Goal: Task Accomplishment & Management: Complete application form

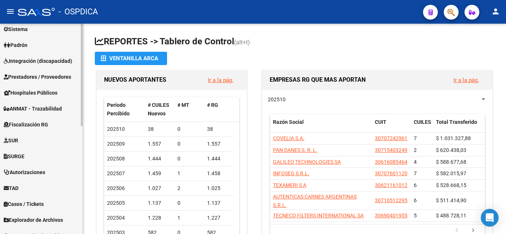
scroll to position [185, 0]
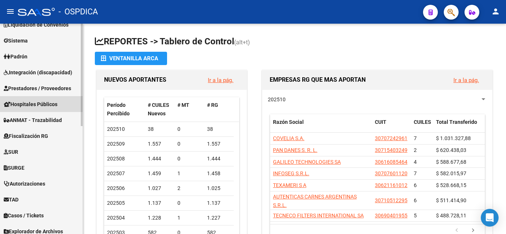
click at [39, 102] on span "Hospitales Públicos" at bounding box center [31, 104] width 54 height 8
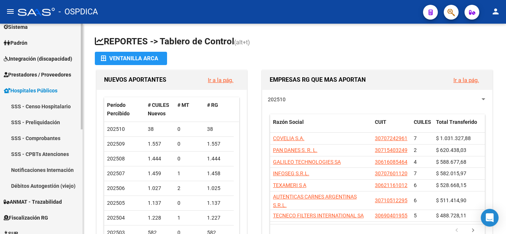
scroll to position [74, 0]
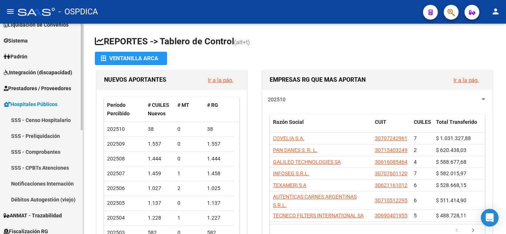
click at [34, 179] on link "Notificaciones Internación" at bounding box center [41, 184] width 83 height 16
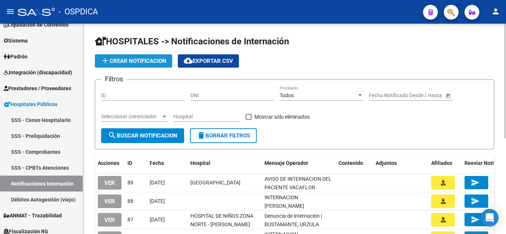
click at [160, 61] on span "add Crear Notificacion" at bounding box center [134, 61] width 66 height 7
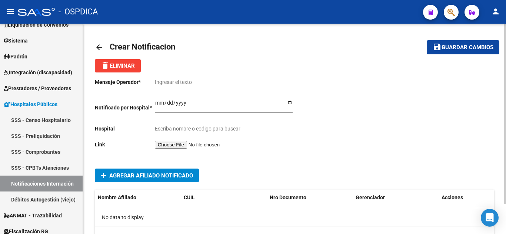
click at [227, 81] on input "Ingresar el texto" at bounding box center [224, 82] width 138 height 6
paste input "Buenos días, Envío el recibo por el pago de la cuota de [DATE]. [GEOGRAPHIC_DAT…"
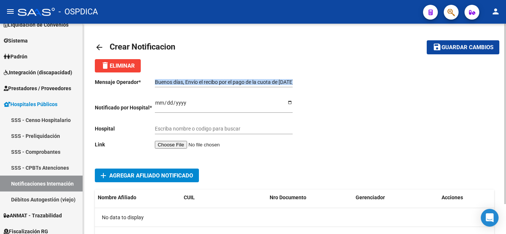
drag, startPoint x: 294, startPoint y: 81, endPoint x: 142, endPoint y: 81, distance: 151.4
click at [142, 81] on div "Mensaje Operador * Buenos días, Envío el recibo por el pago de la cuota de [DAT…" at bounding box center [195, 115] width 200 height 85
click at [232, 80] on input "Buenos días, Envío el recibo por el pago de la cuota de [DATE]. [GEOGRAPHIC_DAT…" at bounding box center [224, 82] width 138 height 6
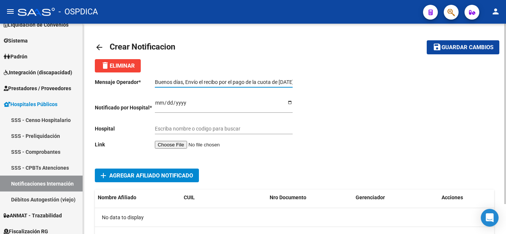
drag, startPoint x: 279, startPoint y: 82, endPoint x: 167, endPoint y: 83, distance: 111.8
click at [167, 83] on input "Buenos días, Envío el recibo por el pago de la cuota de [DATE]. [GEOGRAPHIC_DAT…" at bounding box center [224, 82] width 138 height 6
type input "Buen [DATE]. [GEOGRAPHIC_DATA]."
drag, startPoint x: 230, startPoint y: 80, endPoint x: 153, endPoint y: 72, distance: 78.2
click at [153, 72] on div "arrow_back Crear Notificacion save Guardar cambios delete Eliminar Mensaje Oper…" at bounding box center [294, 144] width 399 height 216
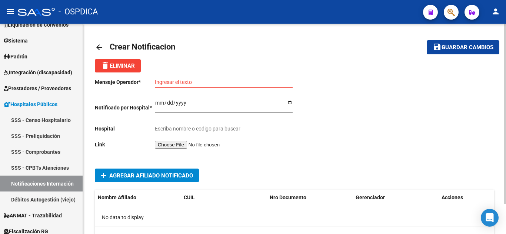
click at [202, 82] on input "Ingresar el texto" at bounding box center [224, 82] width 138 height 6
paste input "NOTIFICACION DE INTERNACION DE DAVALOS CRISTIAN"
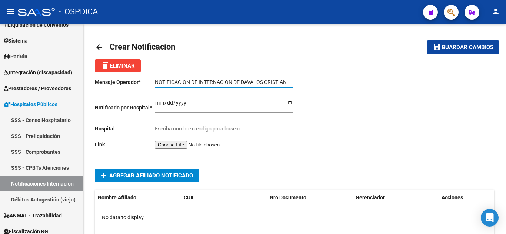
type input "NOTIFICACION DE INTERNACION DE DAVALOS CRISTIAN"
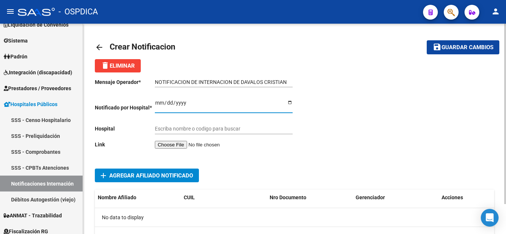
click at [158, 100] on input "Ingresar el fecha" at bounding box center [224, 105] width 138 height 11
type input "[DATE]"
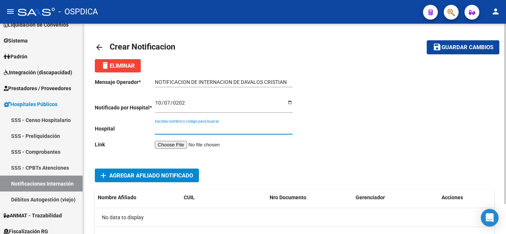
click at [201, 128] on input "Escriba nombre o codigo para buscar" at bounding box center [224, 129] width 138 height 6
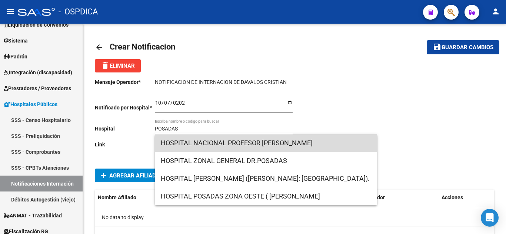
click at [224, 140] on span "HOSPITAL NACIONAL PROFESOR [PERSON_NAME]" at bounding box center [266, 143] width 210 height 18
type input "HOSPITAL NACIONAL PROFESOR [PERSON_NAME]"
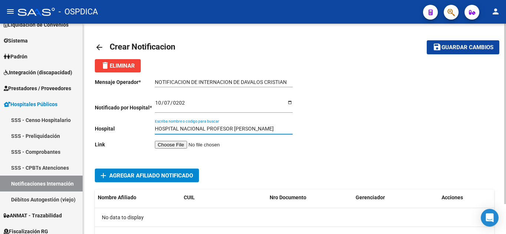
click at [193, 147] on input "file" at bounding box center [202, 145] width 94 height 8
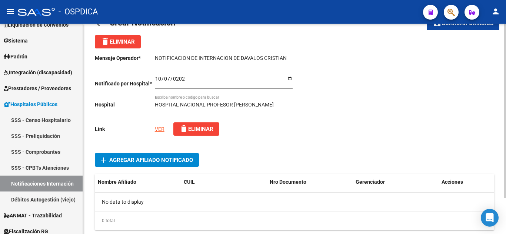
scroll to position [37, 0]
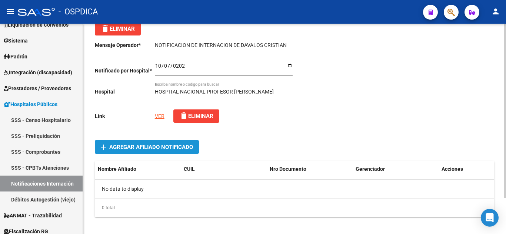
click at [174, 148] on span "Agregar Afiliado Notificado" at bounding box center [151, 147] width 84 height 7
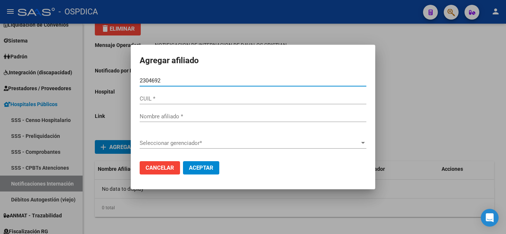
type input "23046929"
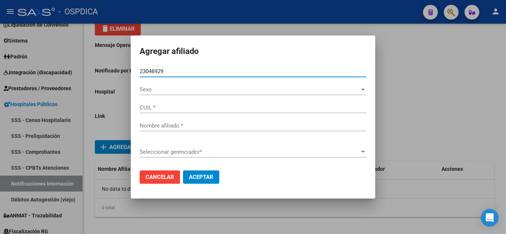
type input "20230469297"
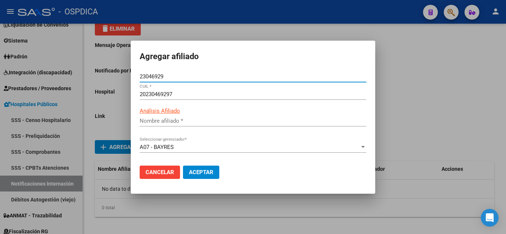
type input "[PERSON_NAME]"
type input "23046929"
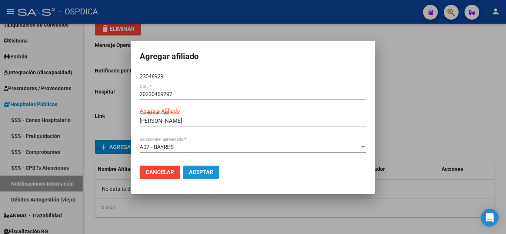
click at [205, 172] on span "Aceptar" at bounding box center [201, 172] width 24 height 7
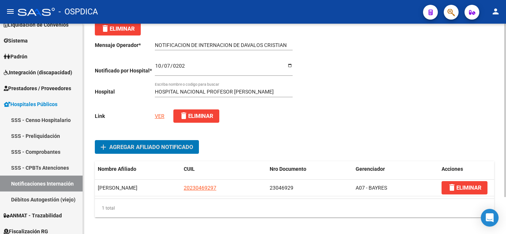
scroll to position [0, 0]
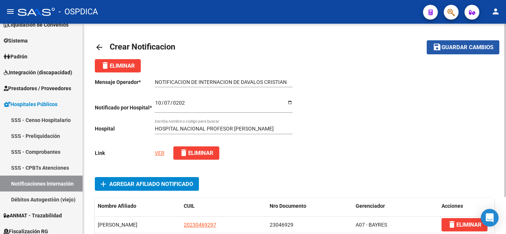
click at [471, 48] on span "Guardar cambios" at bounding box center [467, 47] width 52 height 7
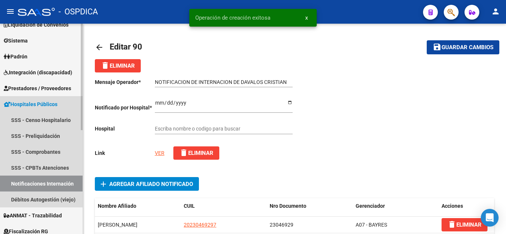
click at [37, 180] on link "Notificaciones Internación" at bounding box center [41, 184] width 83 height 16
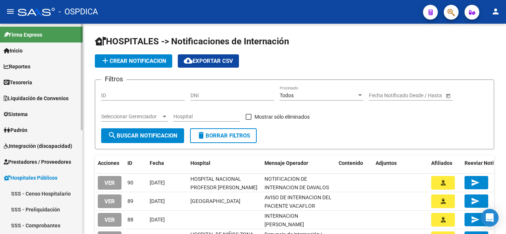
scroll to position [37, 0]
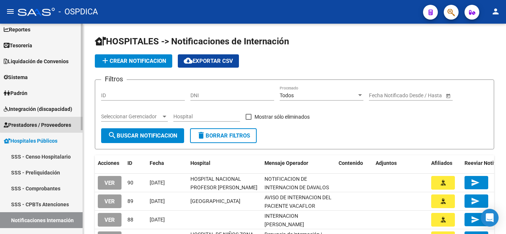
click at [44, 124] on span "Prestadores / Proveedores" at bounding box center [37, 125] width 67 height 8
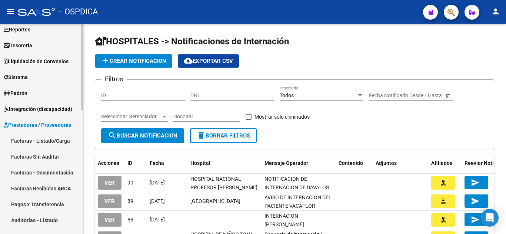
click at [37, 139] on link "Facturas - Listado/Carga" at bounding box center [41, 141] width 83 height 16
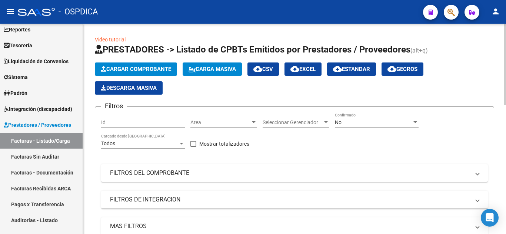
click at [150, 69] on span "Cargar Comprobante" at bounding box center [136, 69] width 70 height 7
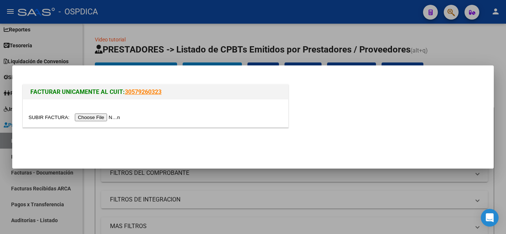
click at [115, 116] on input "file" at bounding box center [76, 118] width 94 height 8
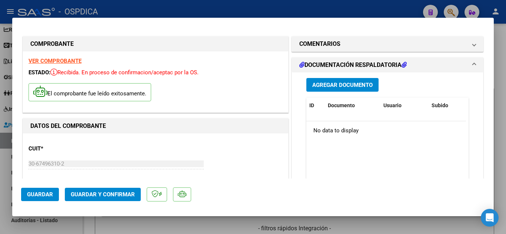
click at [68, 58] on strong "VER COMPROBANTE" at bounding box center [55, 61] width 53 height 7
click at [40, 195] on span "Guardar" at bounding box center [40, 194] width 26 height 7
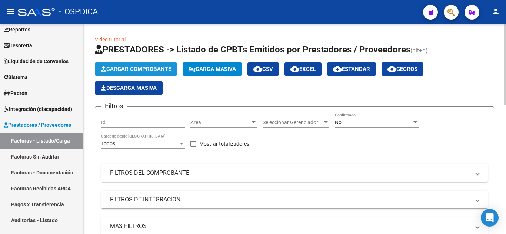
click at [159, 67] on span "Cargar Comprobante" at bounding box center [136, 69] width 70 height 7
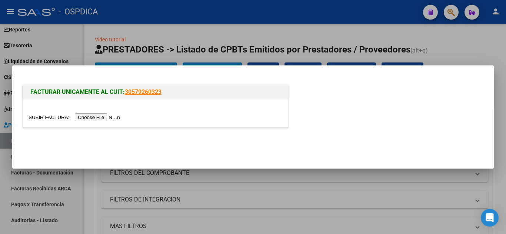
click at [112, 117] on input "file" at bounding box center [76, 118] width 94 height 8
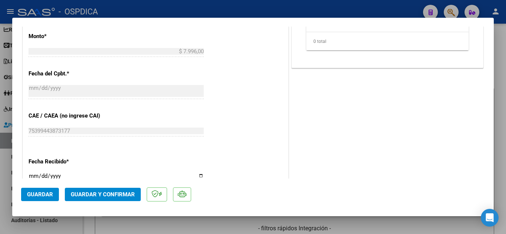
scroll to position [481, 0]
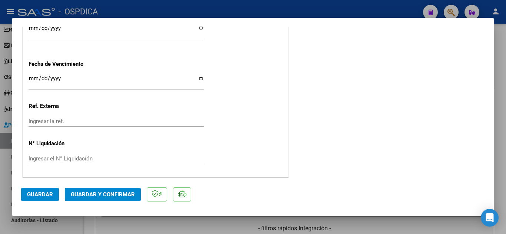
click at [47, 192] on span "Guardar" at bounding box center [40, 194] width 26 height 7
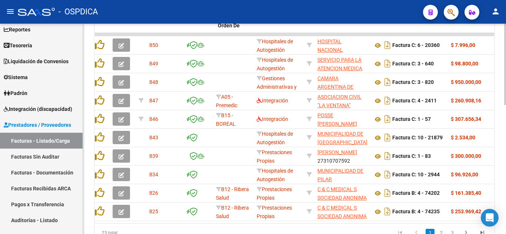
scroll to position [0, 0]
